Goal: Use online tool/utility: Utilize a website feature to perform a specific function

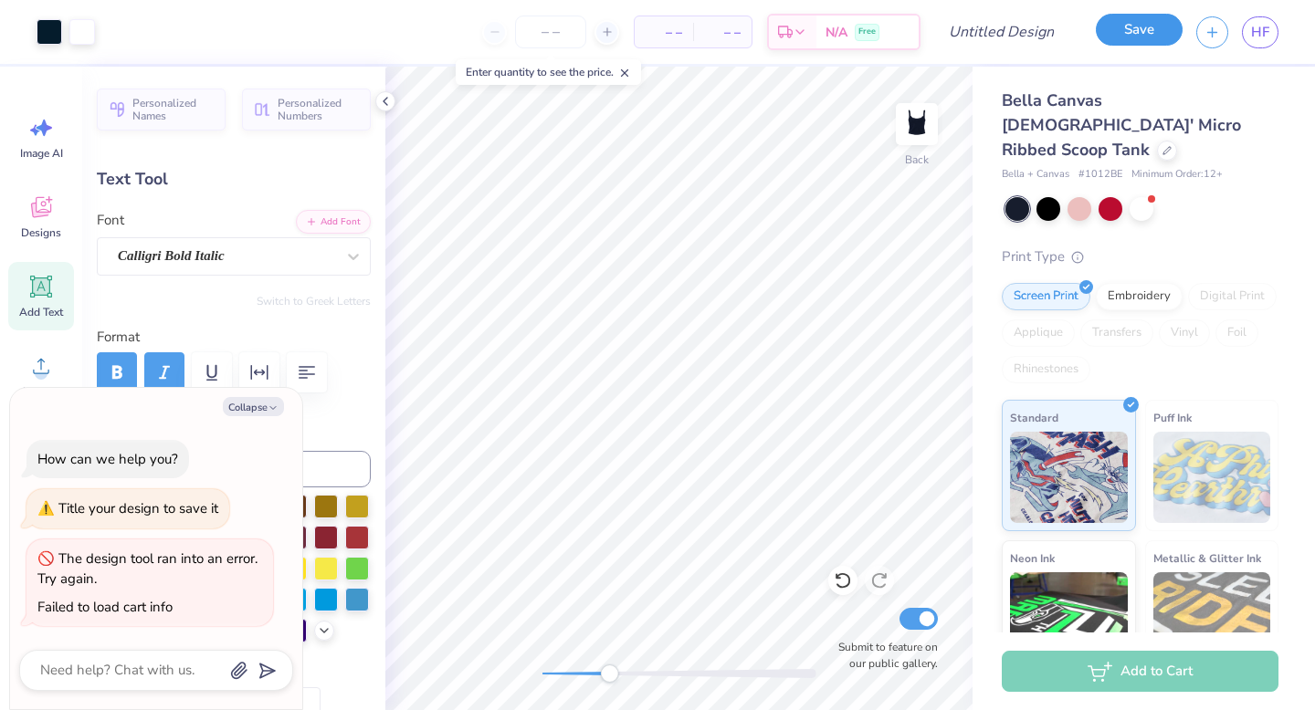
click at [1154, 21] on button "Save" at bounding box center [1139, 30] width 87 height 32
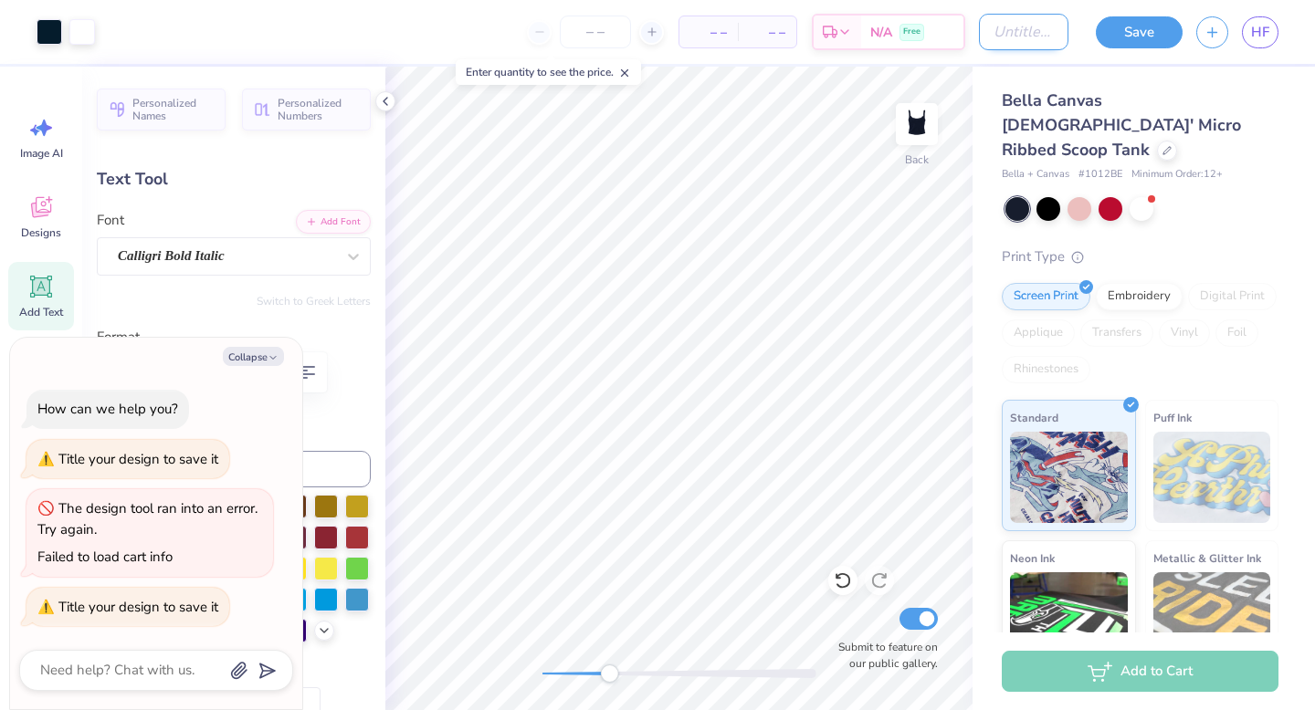
type textarea "x"
click at [993, 28] on input "Design Title" at bounding box center [1023, 32] width 89 height 37
type input "1"
type textarea "x"
type input "1"
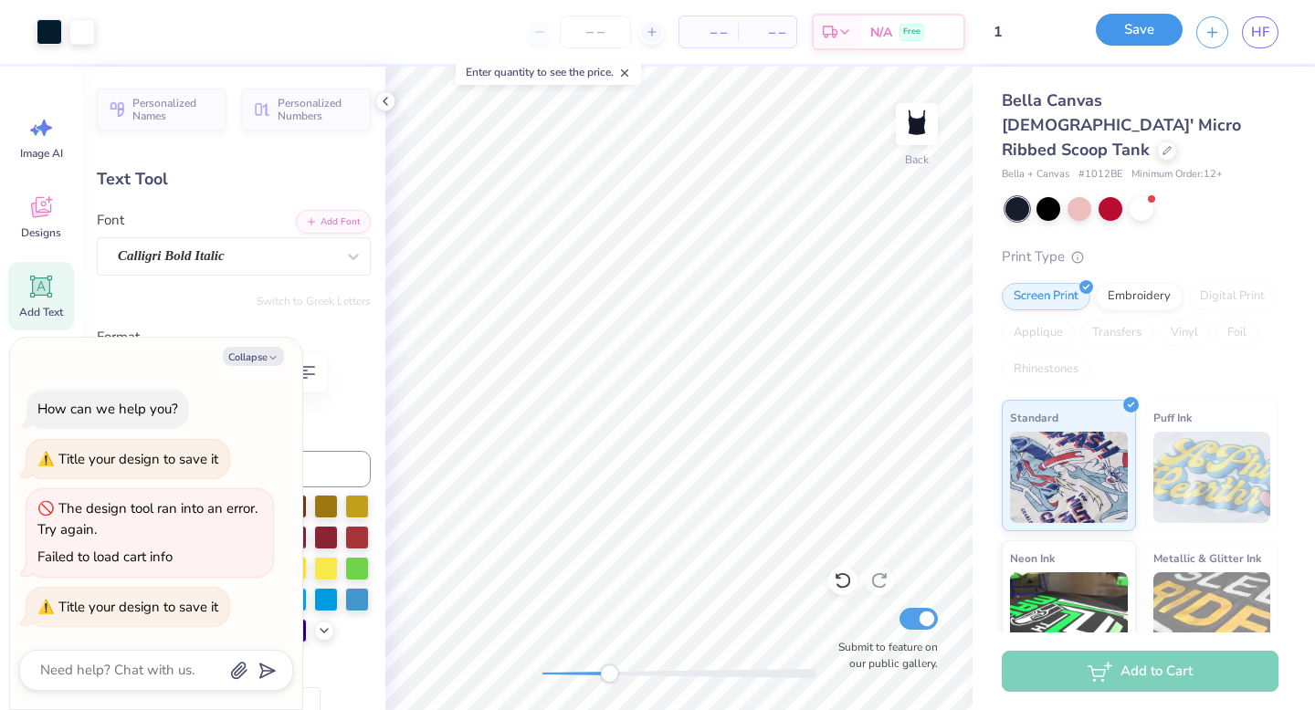
click at [1119, 38] on button "Save" at bounding box center [1139, 30] width 87 height 32
type textarea "x"
click at [605, 34] on input "number" at bounding box center [595, 32] width 71 height 33
type input "20"
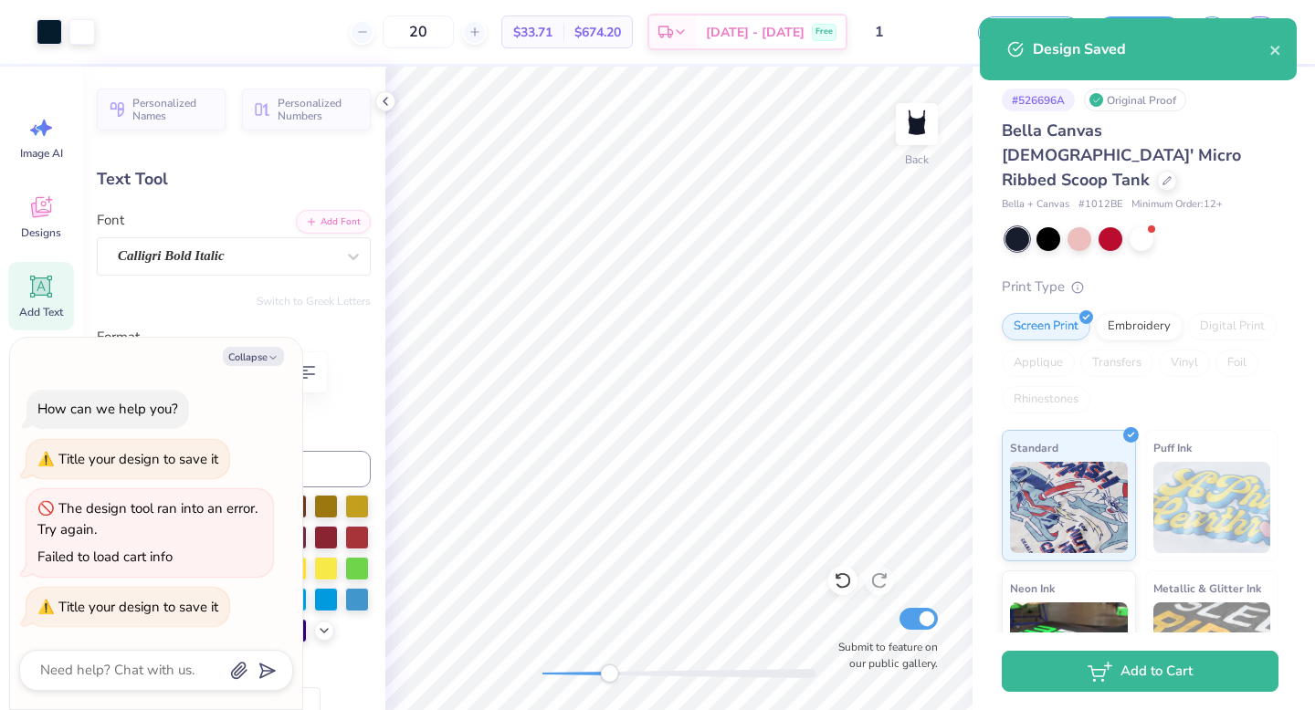
type textarea "x"
type input "20"
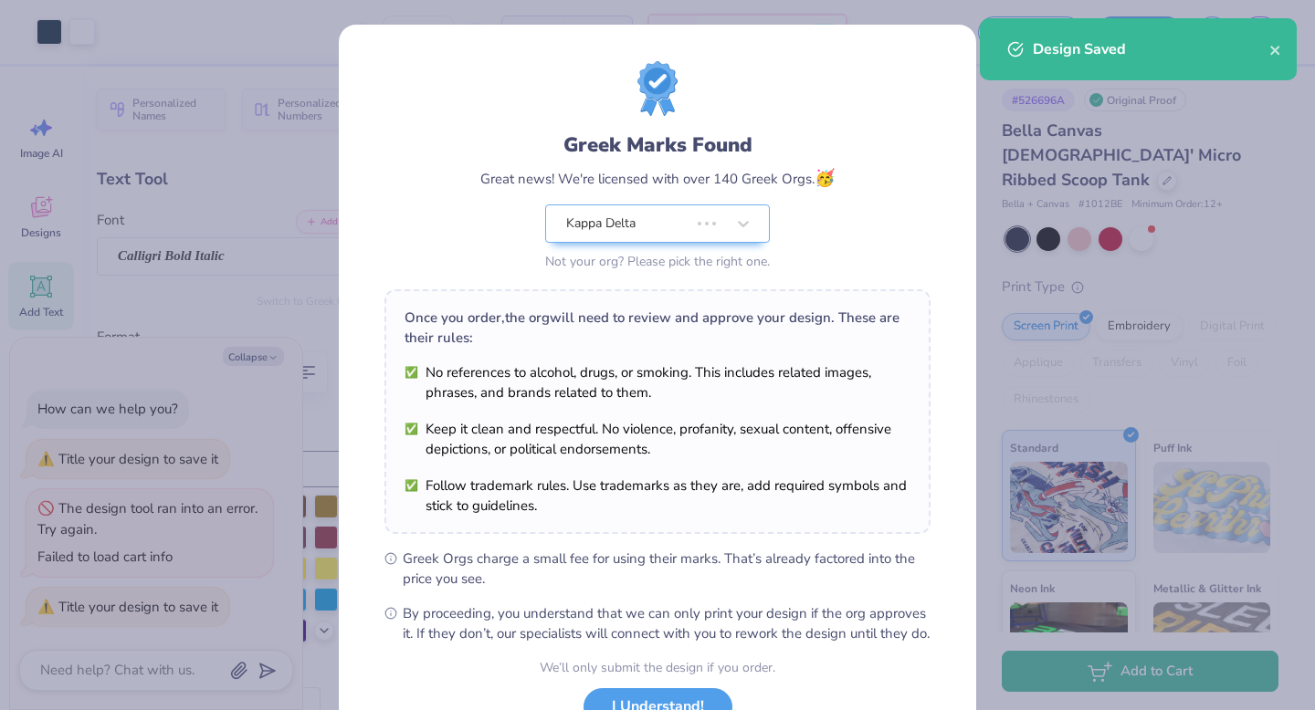
type textarea "x"
